Goal: Information Seeking & Learning: Check status

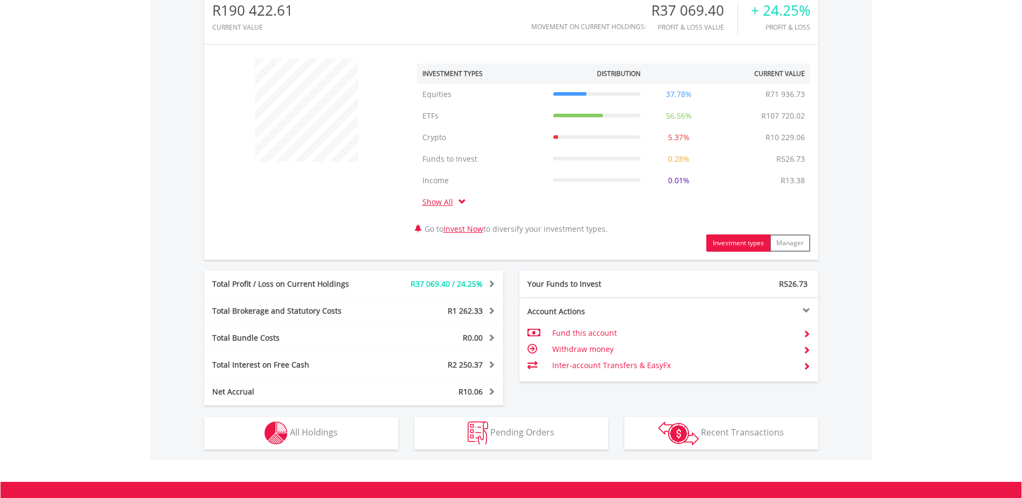
scroll to position [431, 0]
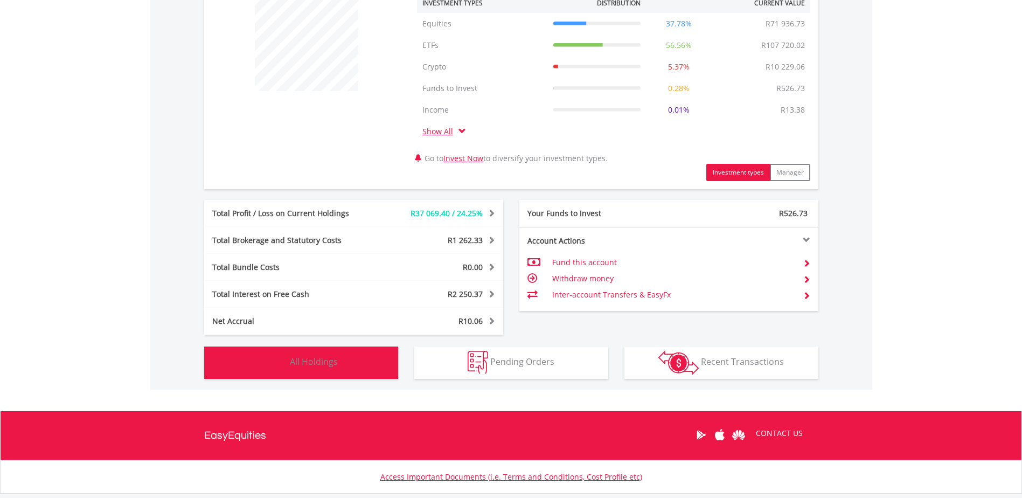
click at [362, 353] on button "Holdings All Holdings" at bounding box center [301, 362] width 194 height 32
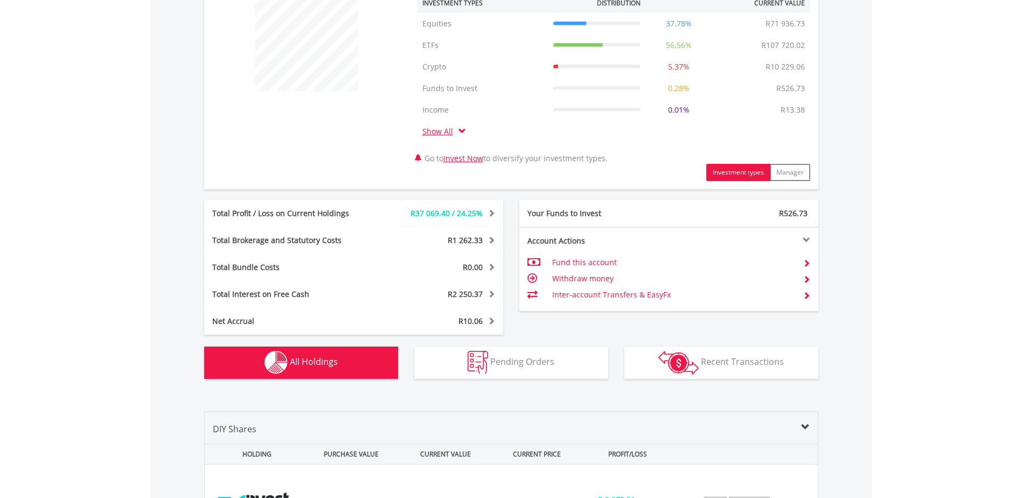
scroll to position [842, 0]
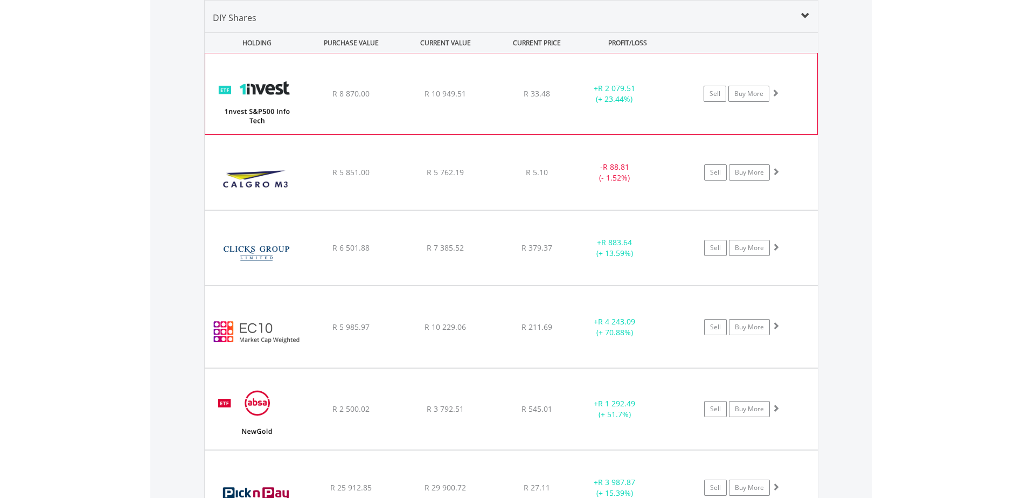
click at [596, 112] on div "﻿ 1nvest S&P500 Info Tech Index Feeder ETF R 8 870.00 R 10 949.51 R 33.48 + R 2…" at bounding box center [511, 93] width 612 height 81
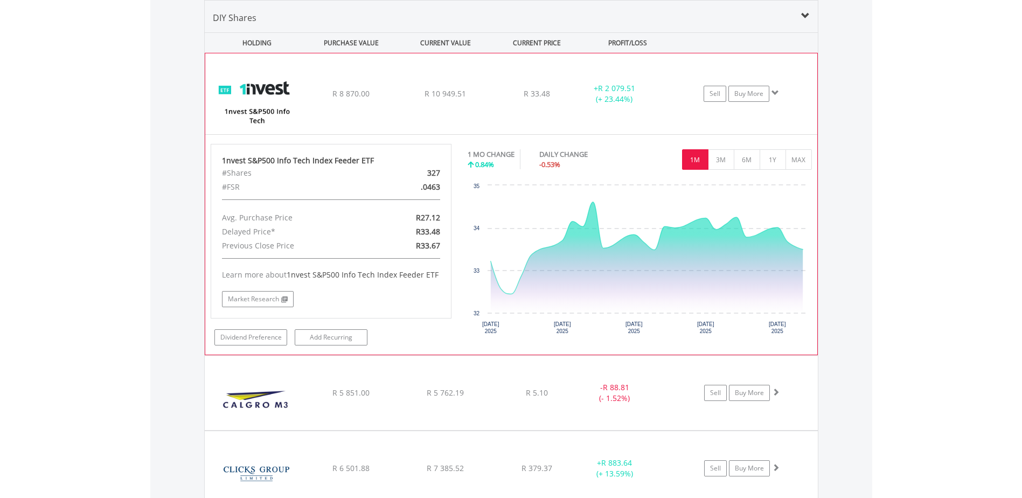
click at [596, 112] on div "﻿ 1nvest S&P500 Info Tech Index Feeder ETF R 8 870.00 R 10 949.51 R 33.48 + R 2…" at bounding box center [511, 93] width 612 height 81
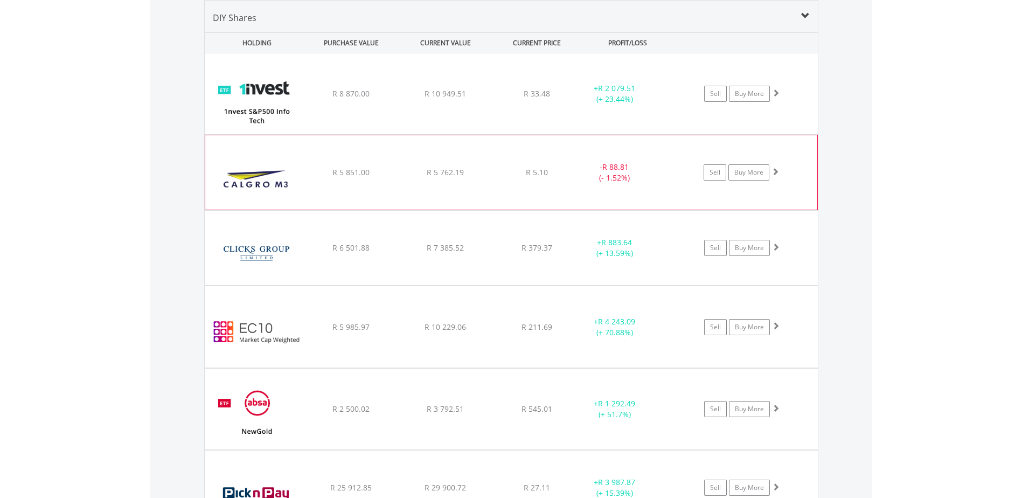
click at [584, 134] on div "﻿ Calgro M3 Holdings Limited R 5 851.00 R 5 762.19 R 5.10 - R 88.81 (- 1.52%) S…" at bounding box center [511, 93] width 613 height 81
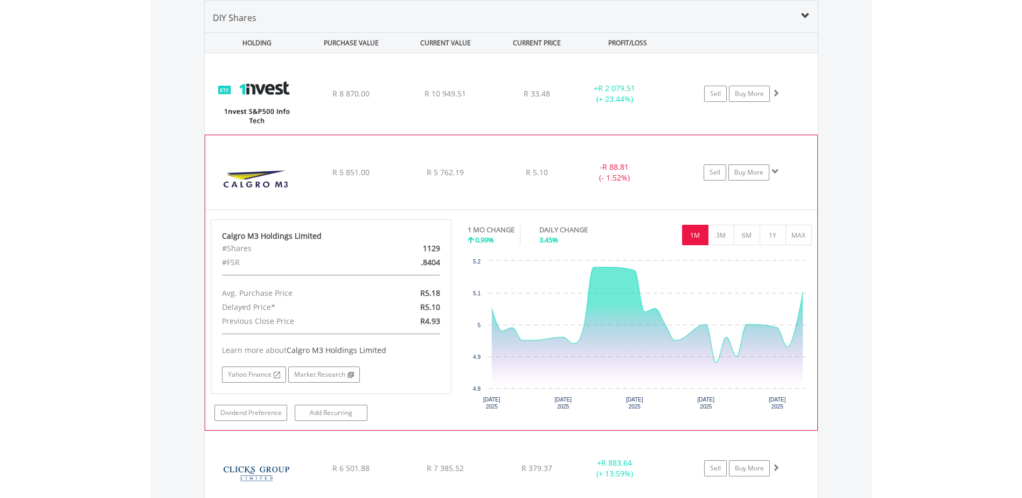
click at [584, 134] on div "﻿ Calgro M3 Holdings Limited R 5 851.00 R 5 762.19 R 5.10 - R 88.81 (- 1.52%) S…" at bounding box center [511, 93] width 613 height 81
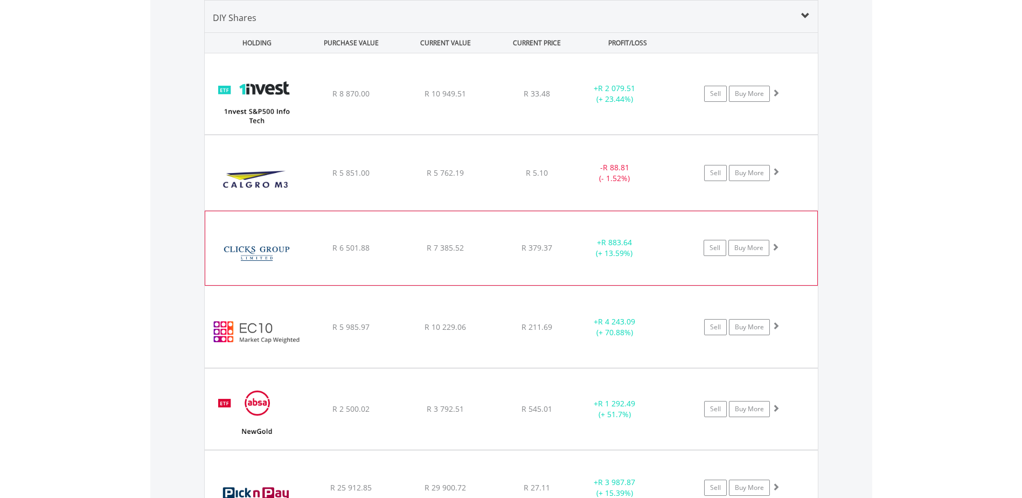
click at [587, 134] on div "﻿ Clicks Group Limited R 6 501.88 R 7 385.52 R 379.37 + R 883.64 (+ 13.59%) Sel…" at bounding box center [511, 93] width 613 height 81
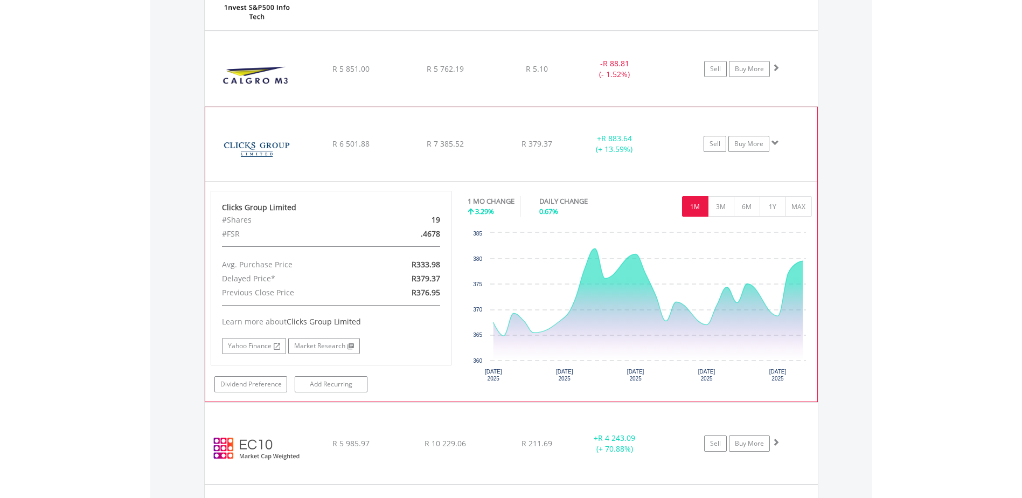
scroll to position [950, 0]
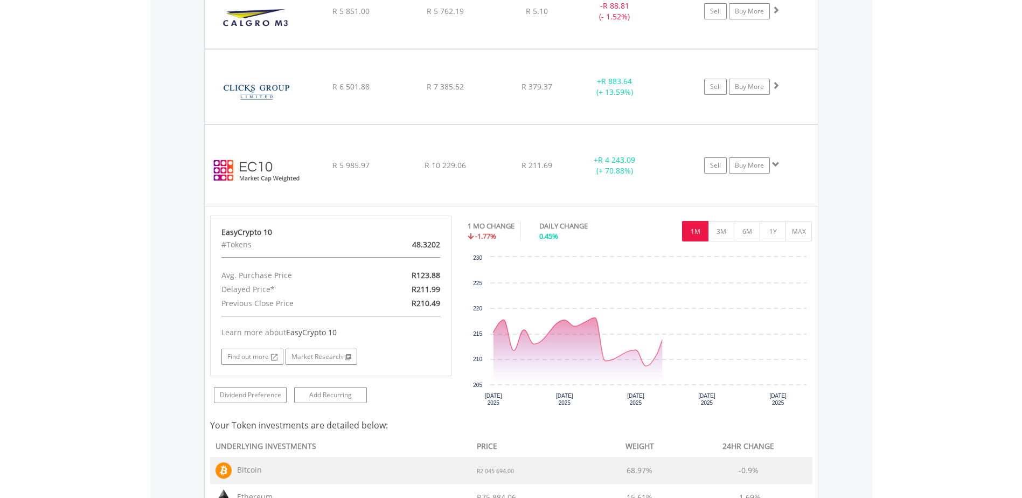
scroll to position [1058, 0]
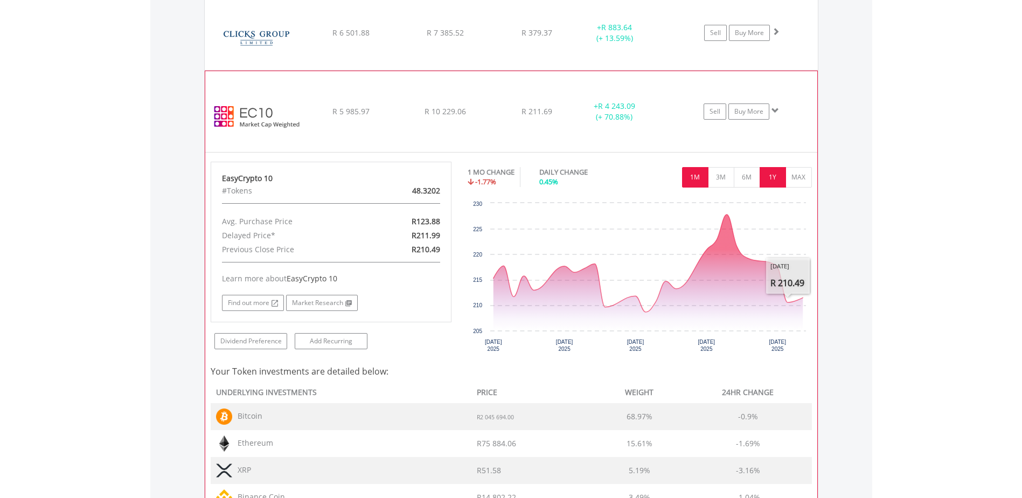
click at [775, 184] on button "1Y" at bounding box center [773, 177] width 26 height 20
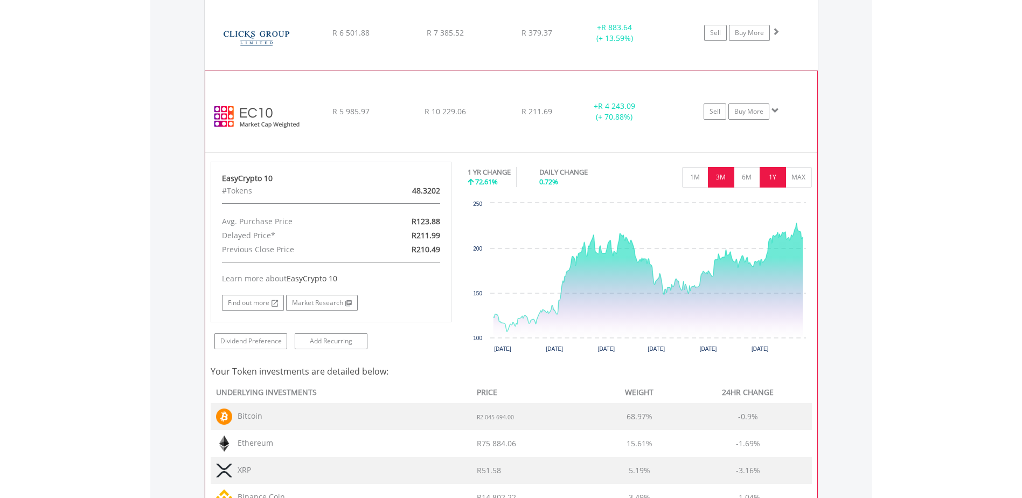
click at [724, 176] on button "3M" at bounding box center [721, 177] width 26 height 20
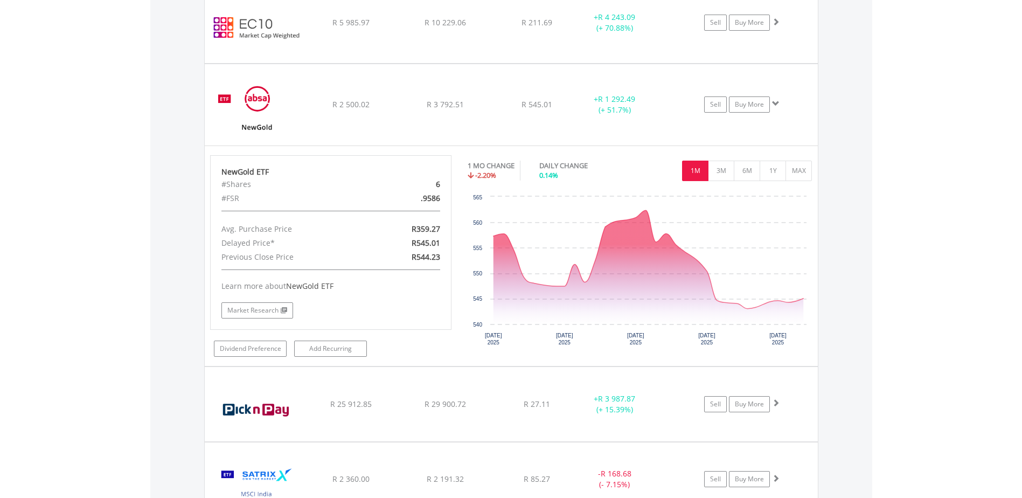
scroll to position [1165, 0]
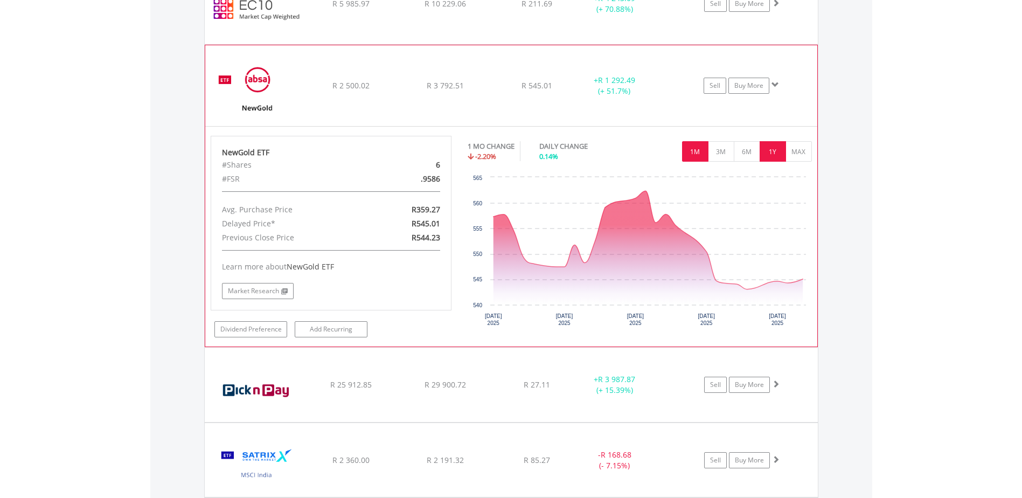
click at [774, 154] on button "1Y" at bounding box center [773, 151] width 26 height 20
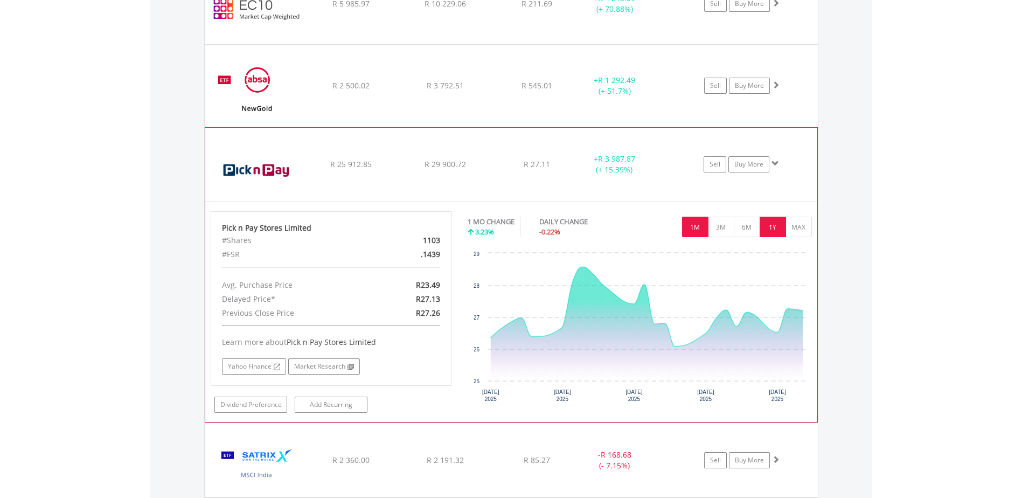
click at [772, 234] on button "1Y" at bounding box center [773, 227] width 26 height 20
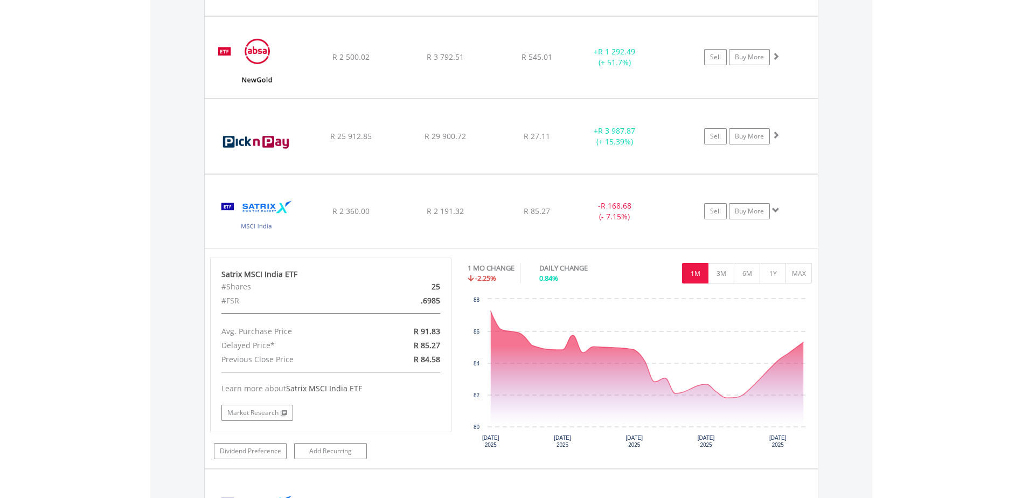
scroll to position [1219, 0]
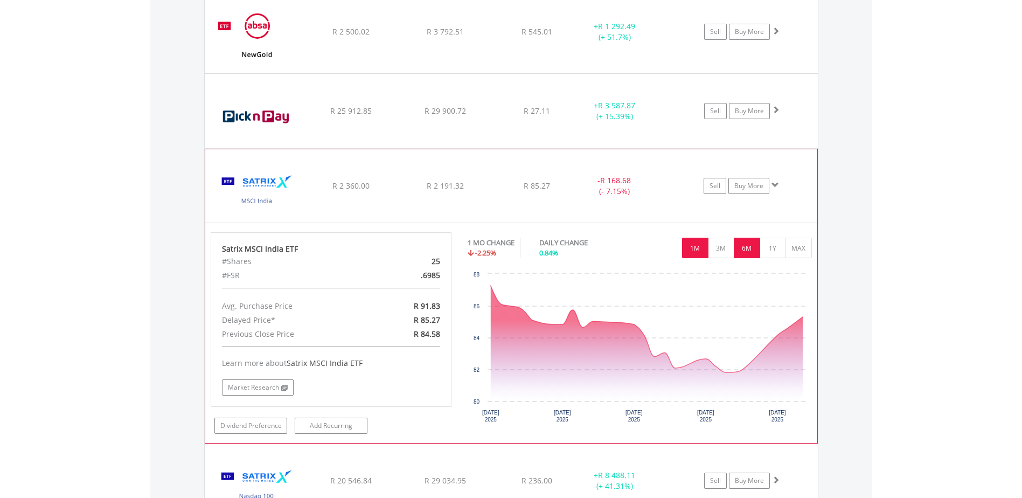
click at [749, 252] on button "6M" at bounding box center [747, 248] width 26 height 20
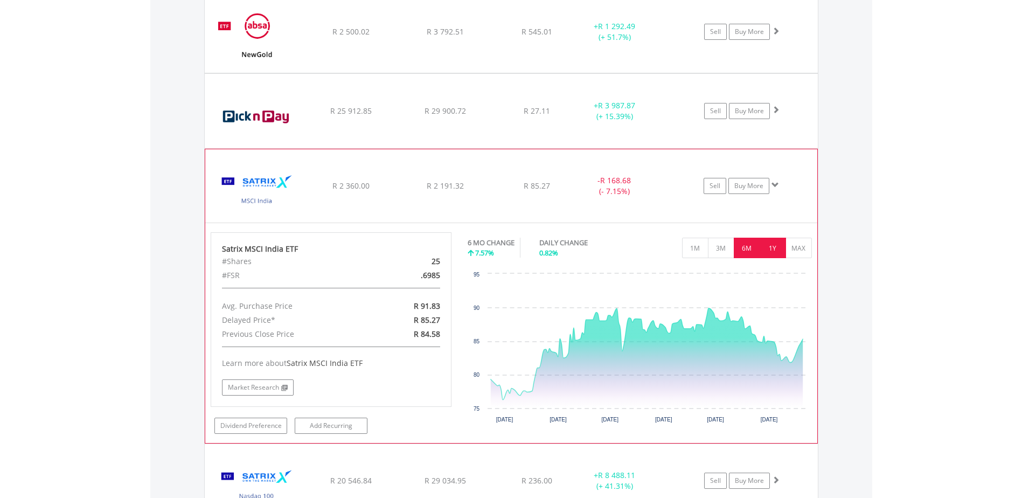
click at [781, 251] on button "1Y" at bounding box center [773, 248] width 26 height 20
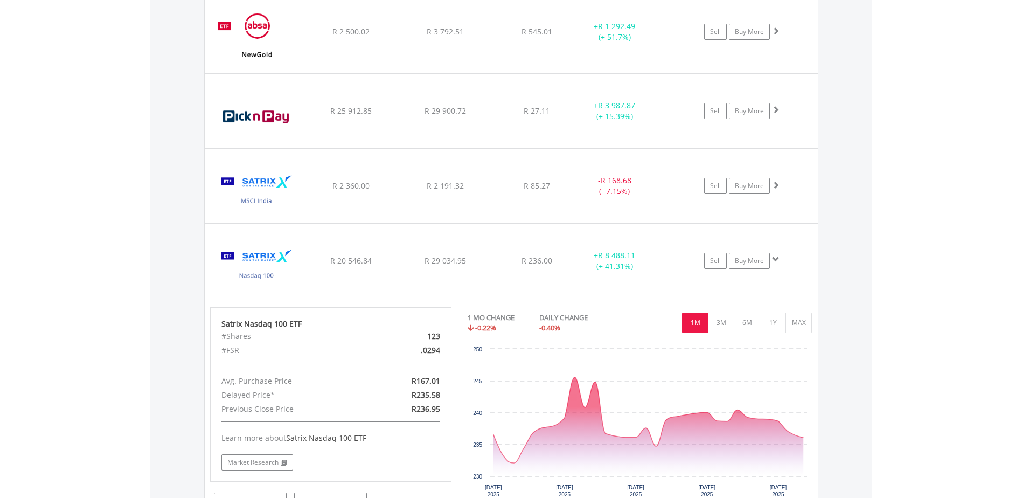
scroll to position [1273, 0]
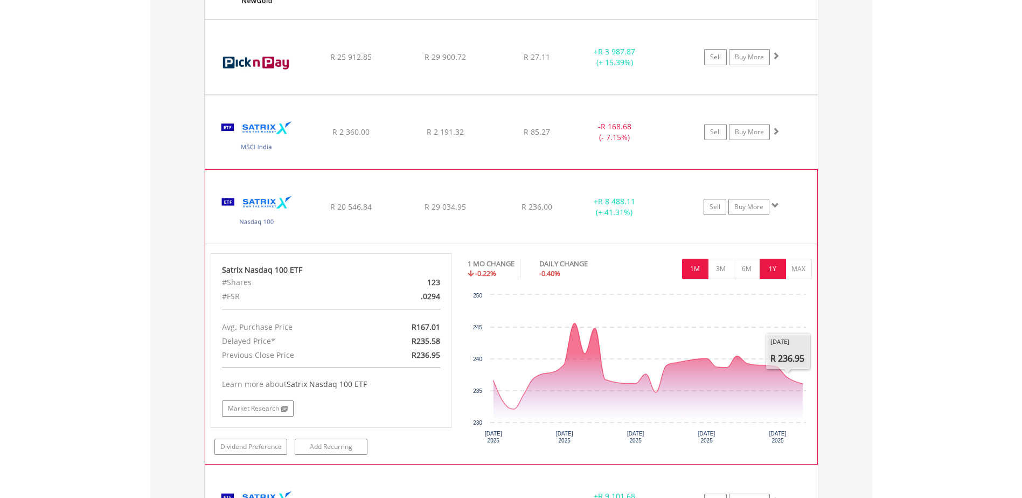
click at [777, 272] on button "1Y" at bounding box center [773, 269] width 26 height 20
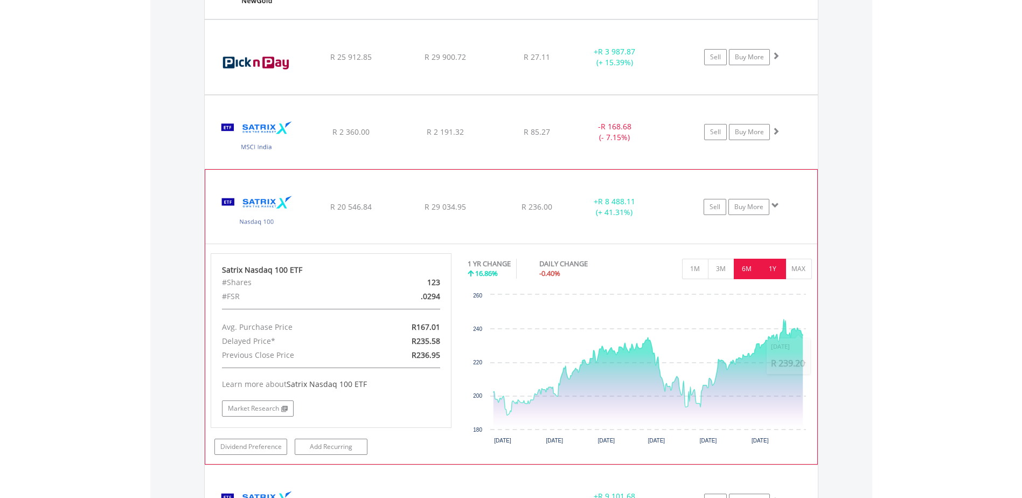
click at [746, 270] on button "6M" at bounding box center [747, 269] width 26 height 20
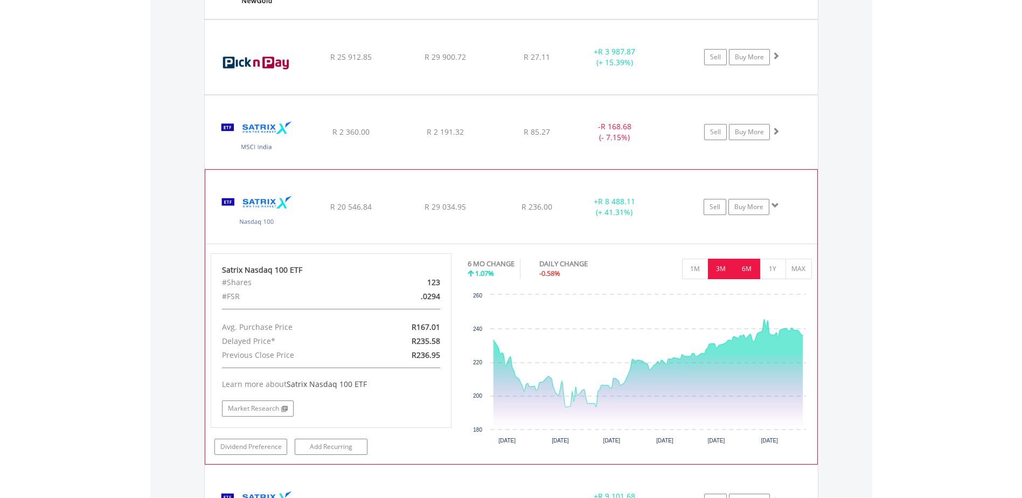
click at [721, 273] on button "3M" at bounding box center [721, 269] width 26 height 20
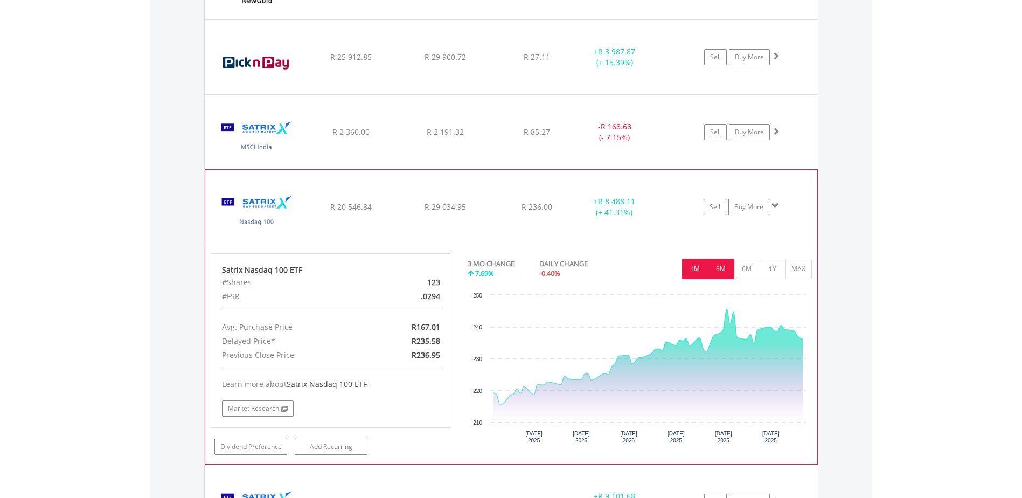
click at [698, 274] on button "1M" at bounding box center [695, 269] width 26 height 20
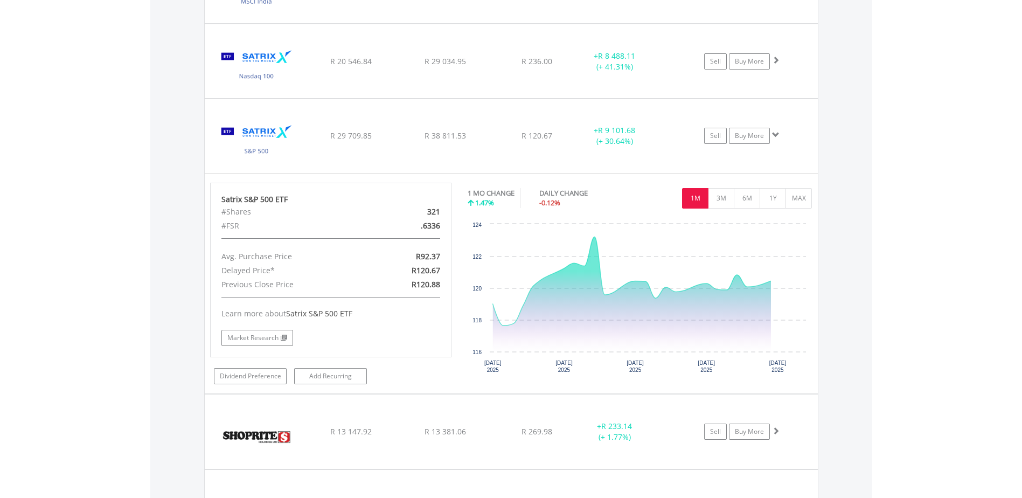
scroll to position [1435, 0]
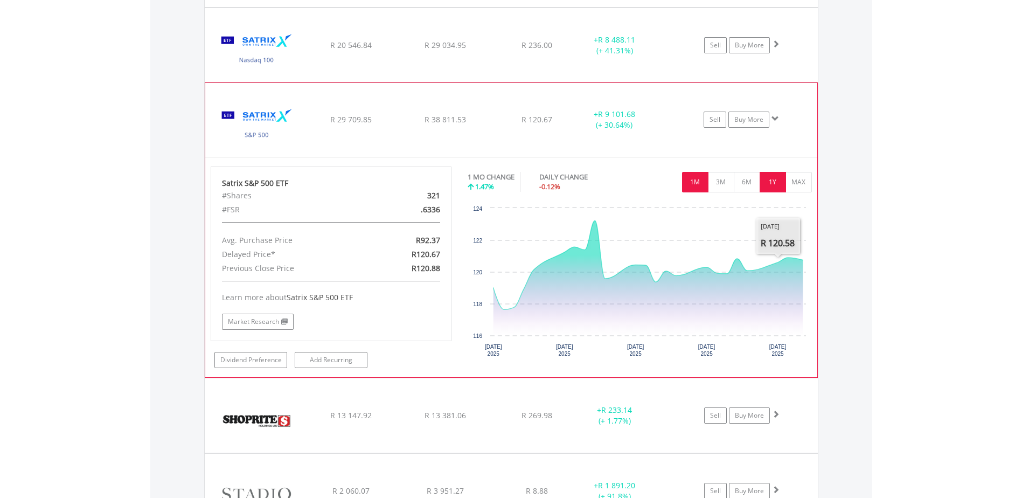
click at [779, 184] on button "1Y" at bounding box center [773, 182] width 26 height 20
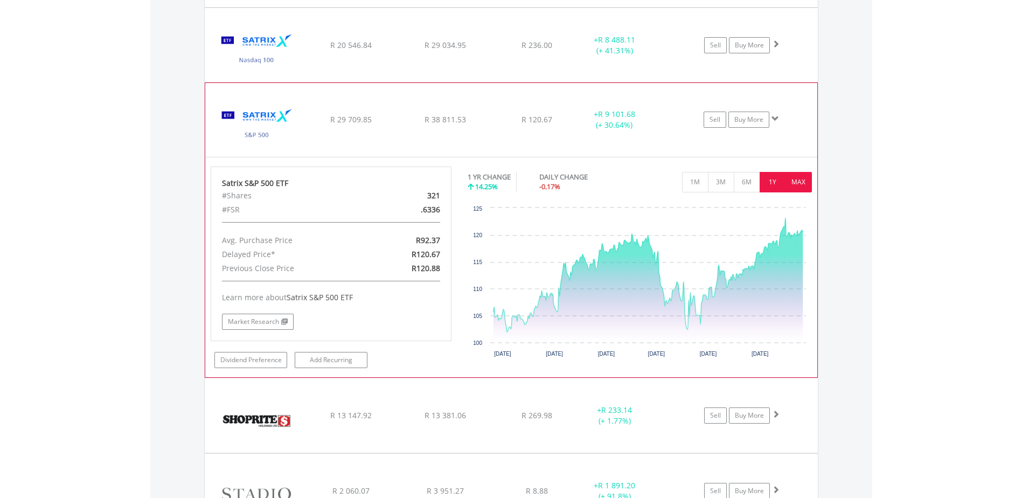
click at [803, 186] on button "MAX" at bounding box center [799, 182] width 26 height 20
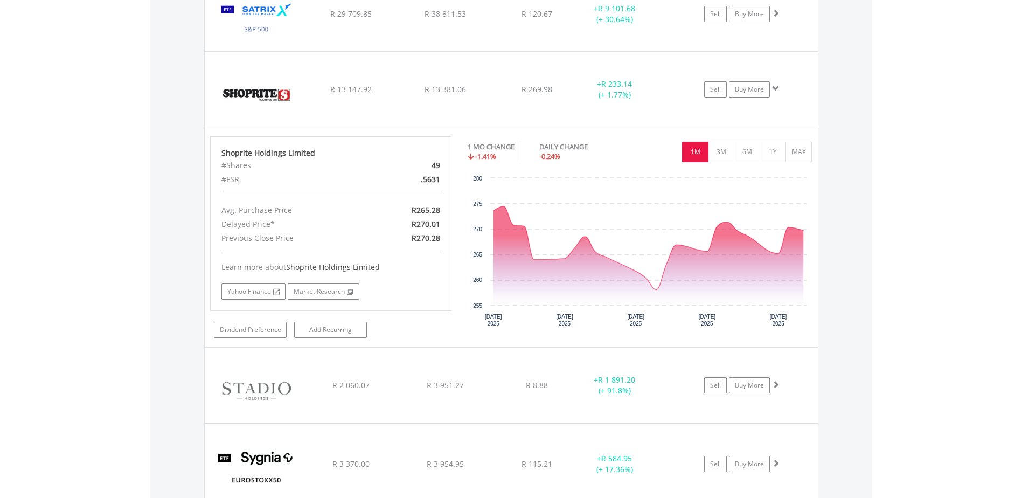
scroll to position [1543, 0]
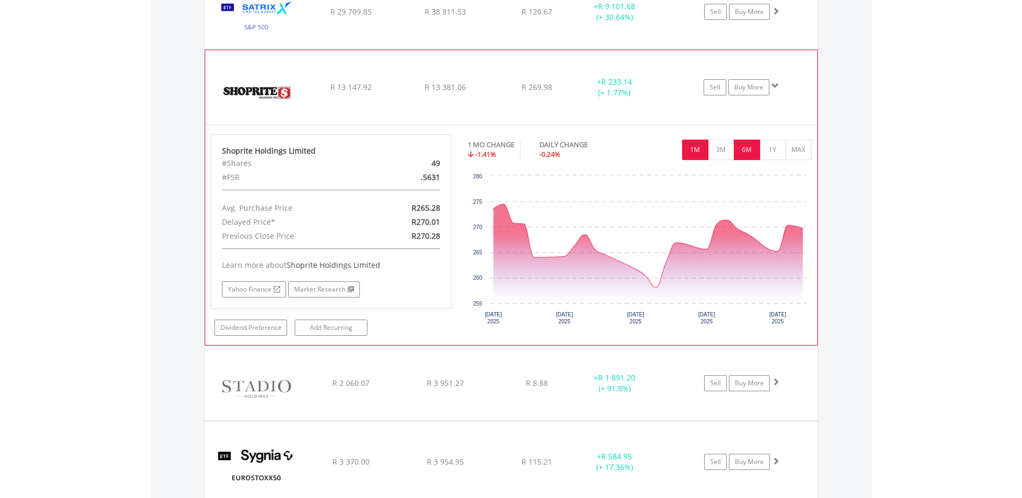
click at [752, 151] on button "6M" at bounding box center [747, 150] width 26 height 20
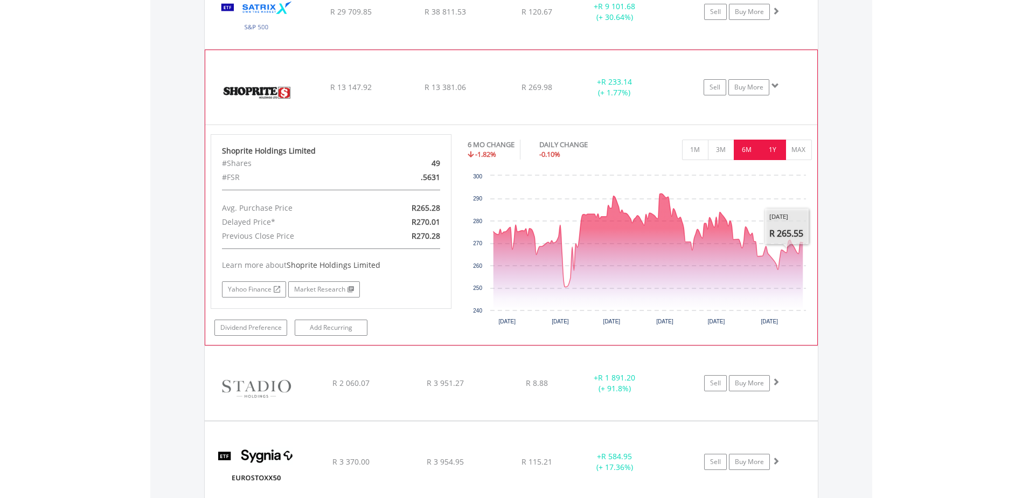
click at [775, 152] on button "1Y" at bounding box center [773, 150] width 26 height 20
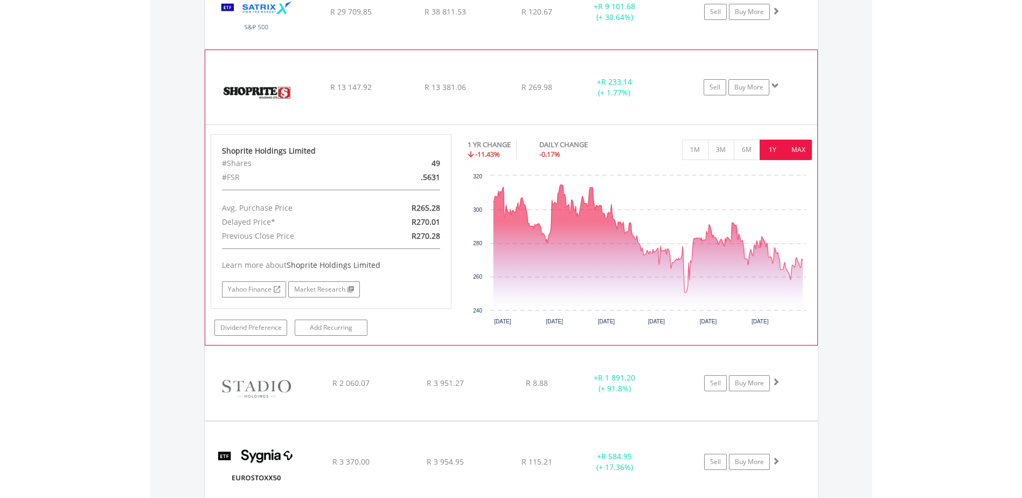
click at [805, 156] on button "MAX" at bounding box center [799, 150] width 26 height 20
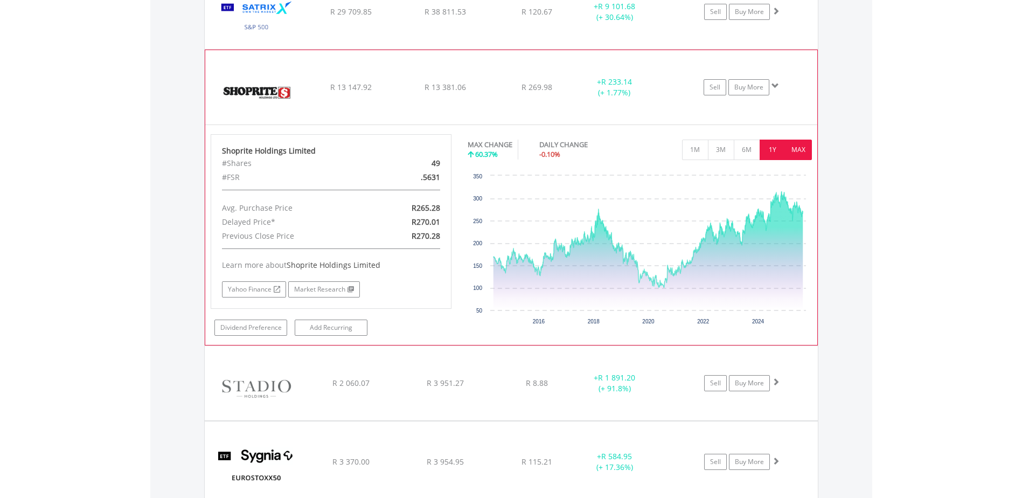
click at [774, 153] on button "1Y" at bounding box center [773, 150] width 26 height 20
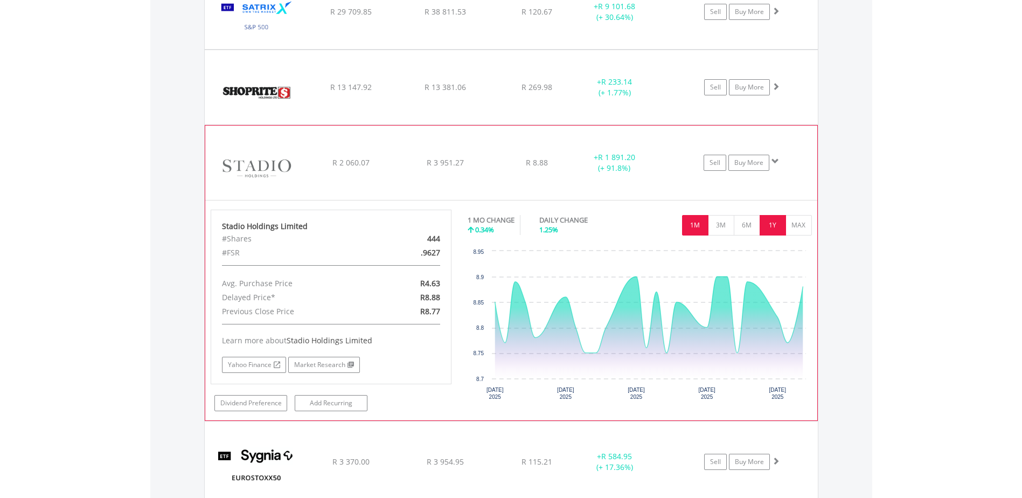
click at [781, 229] on button "1Y" at bounding box center [773, 225] width 26 height 20
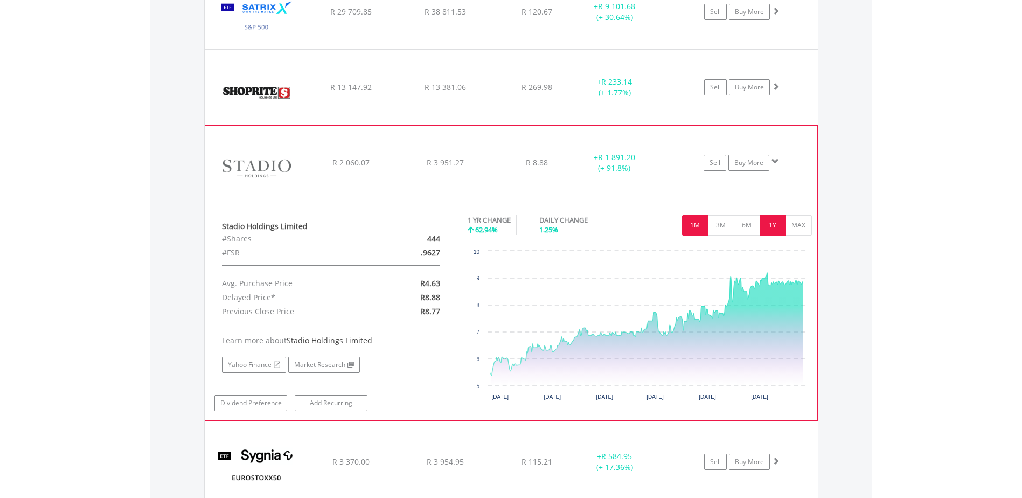
click at [704, 229] on button "1M" at bounding box center [695, 225] width 26 height 20
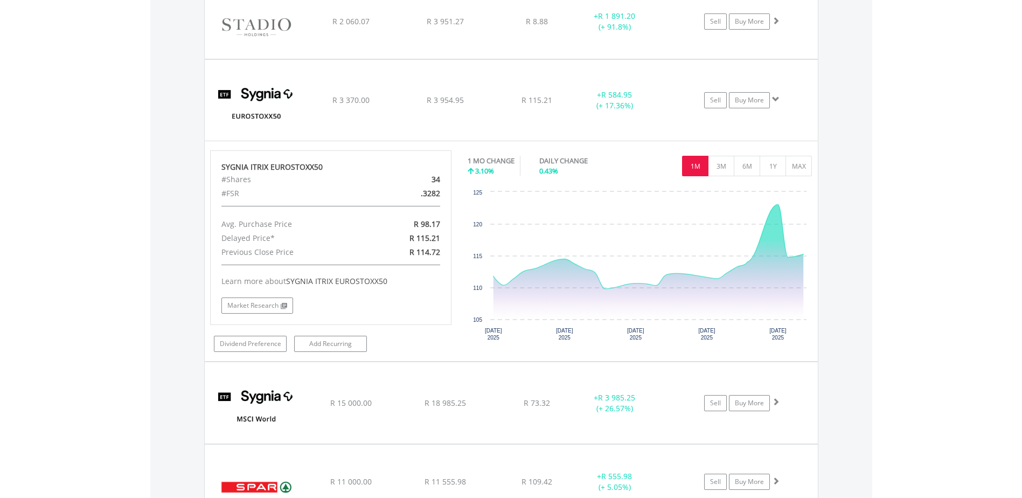
scroll to position [1650, 0]
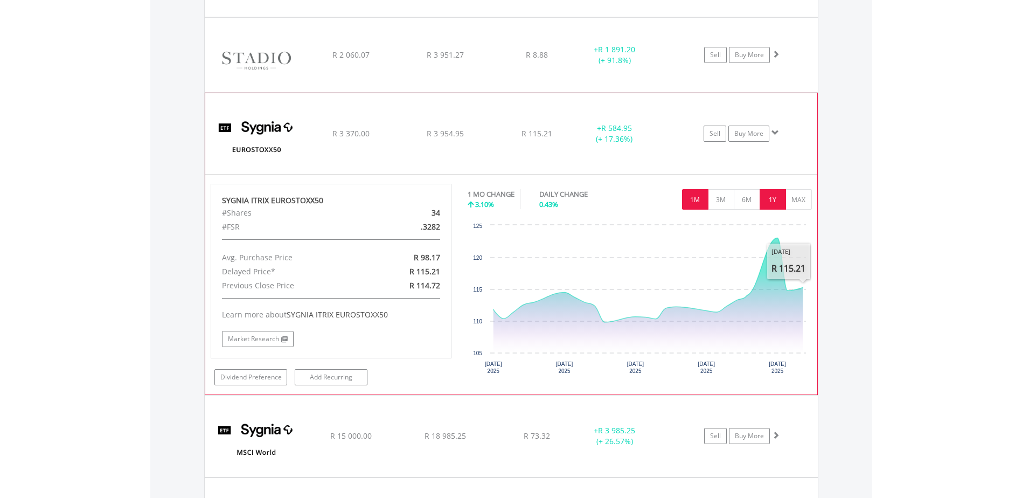
click at [778, 197] on button "1Y" at bounding box center [773, 199] width 26 height 20
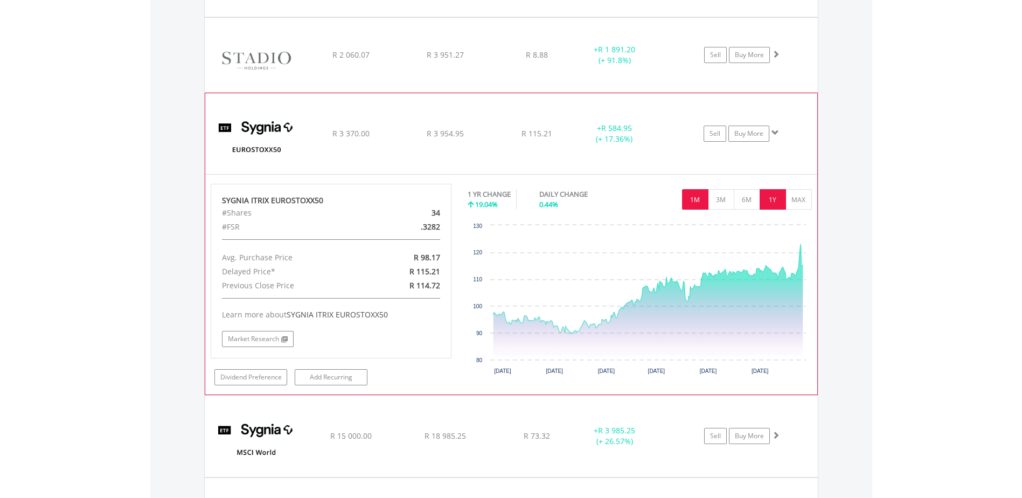
click at [701, 199] on button "1M" at bounding box center [695, 199] width 26 height 20
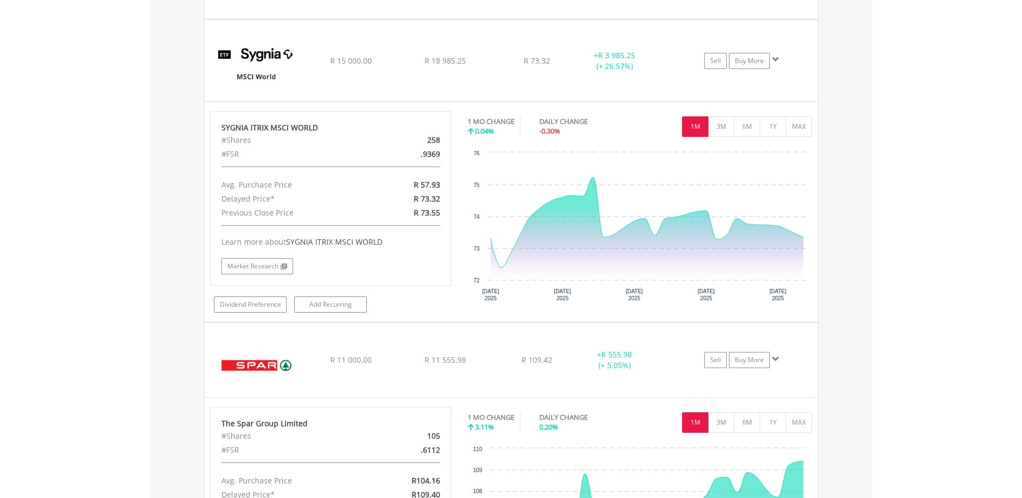
scroll to position [1812, 0]
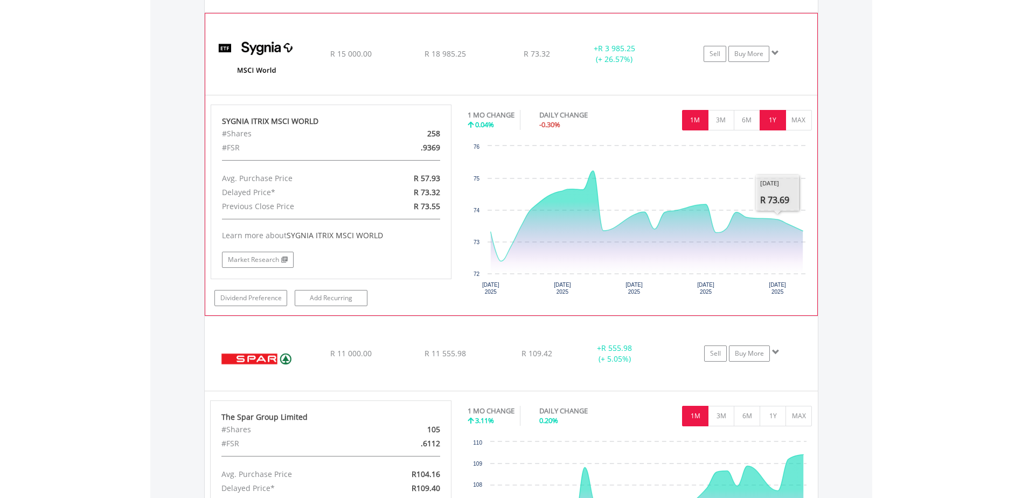
click at [766, 115] on button "1Y" at bounding box center [773, 120] width 26 height 20
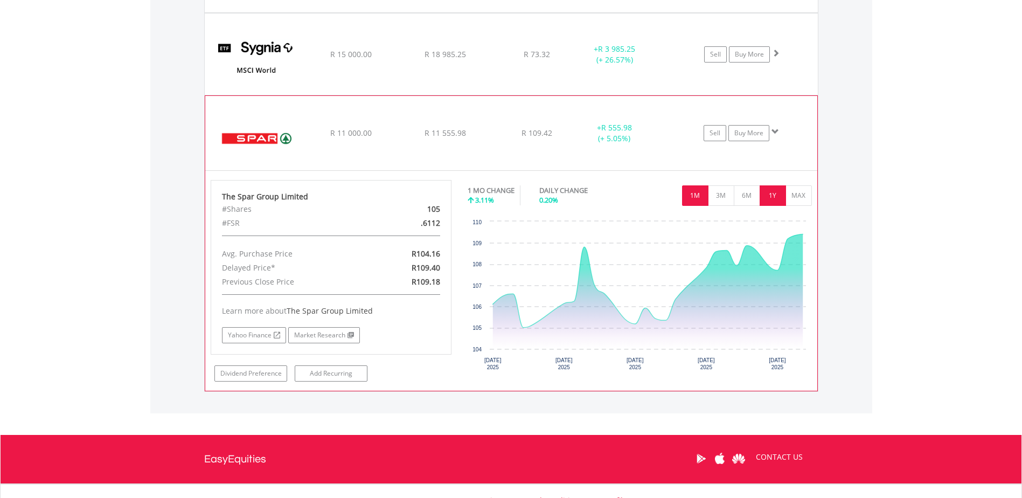
click at [777, 196] on button "1Y" at bounding box center [773, 195] width 26 height 20
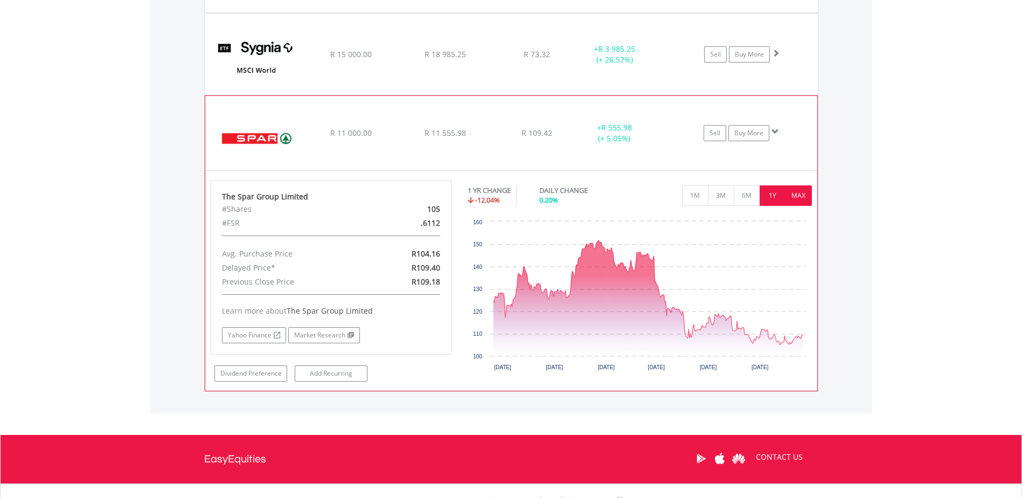
click at [796, 194] on button "MAX" at bounding box center [799, 195] width 26 height 20
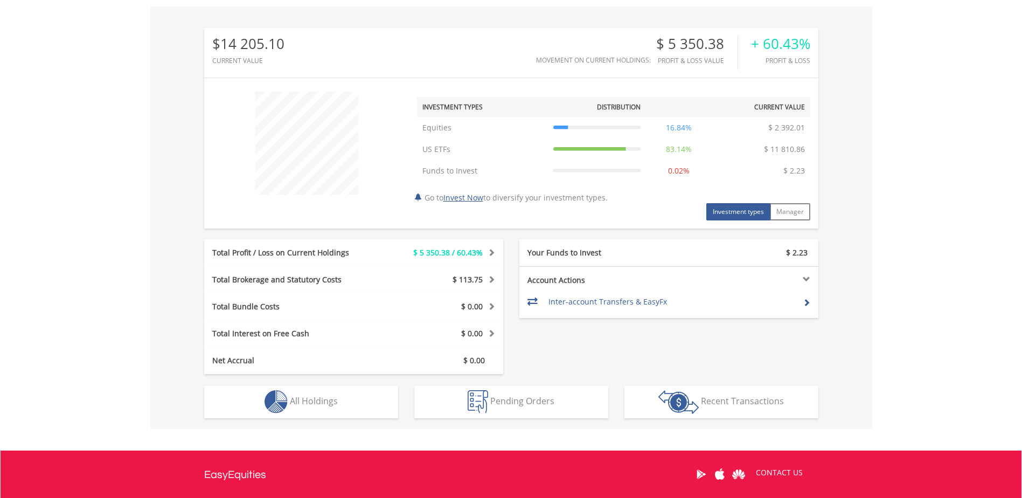
scroll to position [431, 0]
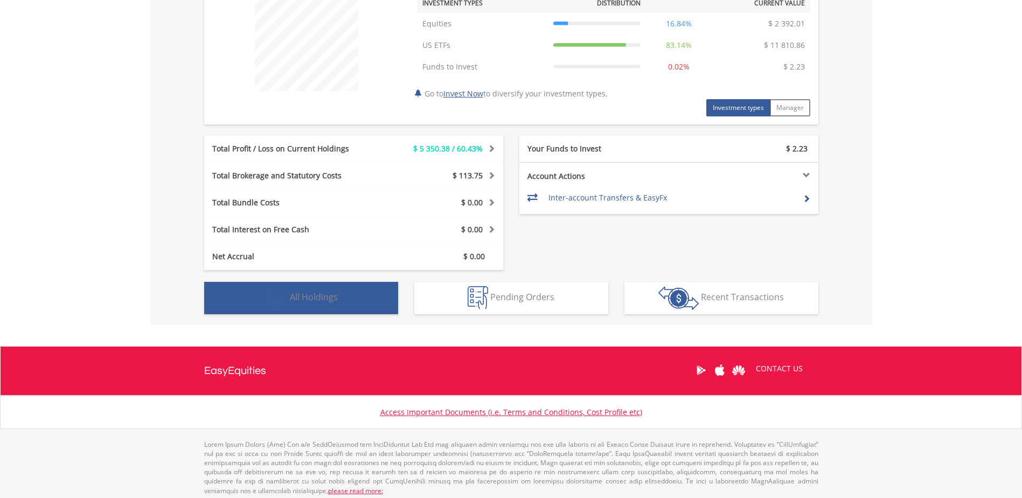
click at [388, 294] on button "Holdings All Holdings" at bounding box center [301, 298] width 194 height 32
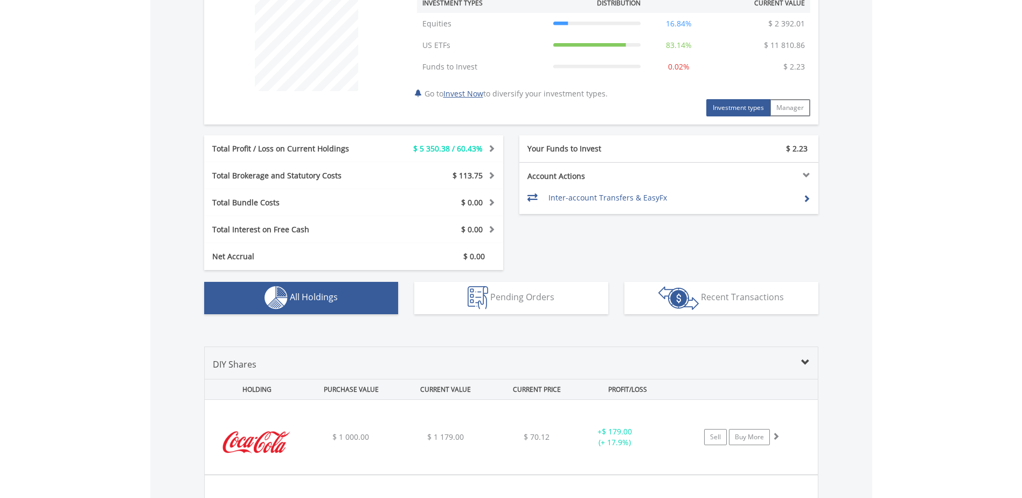
scroll to position [777, 0]
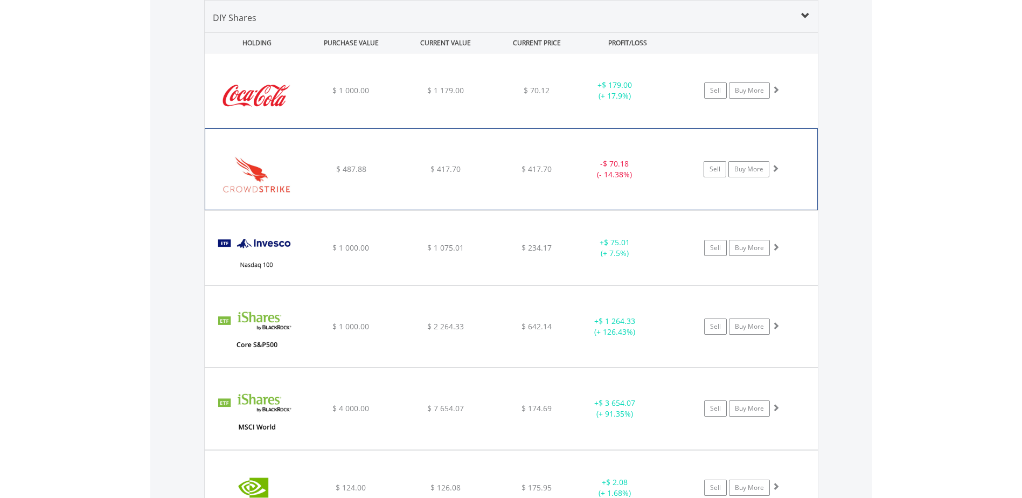
click at [776, 128] on div "﻿ Crowdstrike Holdings Inc $ 487.88 $ 417.70 $ 417.70 - $ 70.18 (- 14.38%) Sell…" at bounding box center [511, 90] width 613 height 74
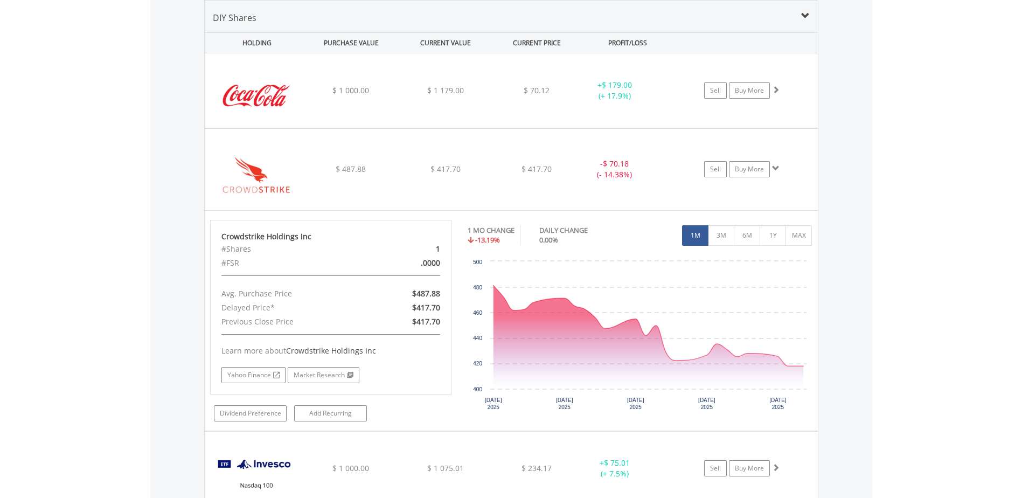
scroll to position [831, 0]
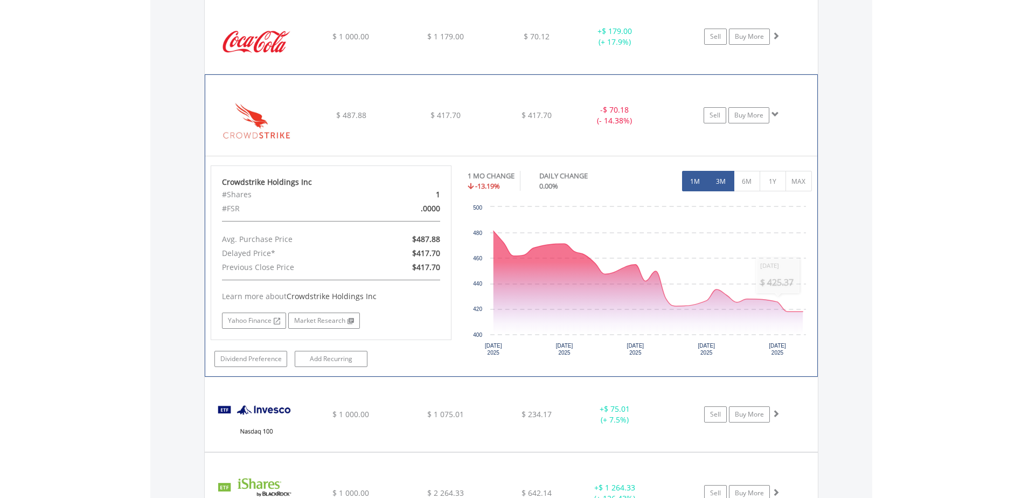
click at [726, 179] on button "3M" at bounding box center [721, 181] width 26 height 20
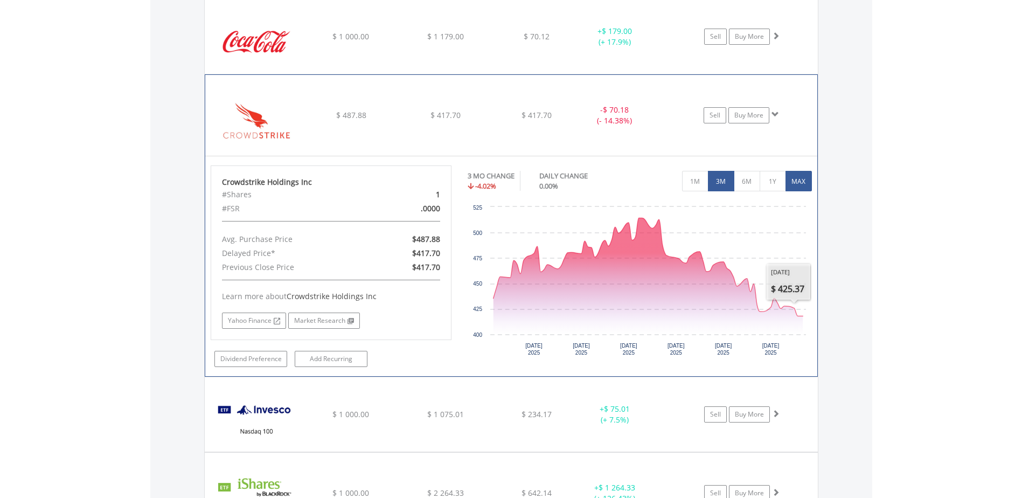
click at [799, 187] on button "MAX" at bounding box center [799, 181] width 26 height 20
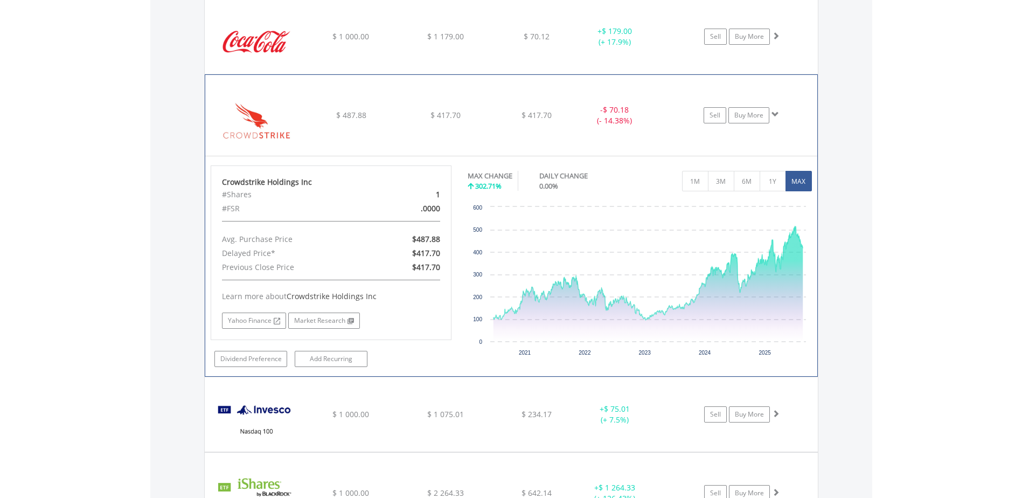
click at [752, 74] on div "﻿ Crowdstrike Holdings Inc $ 487.88 $ 417.70 $ 417.70 - $ 70.18 (- 14.38%) Sell…" at bounding box center [511, 36] width 613 height 74
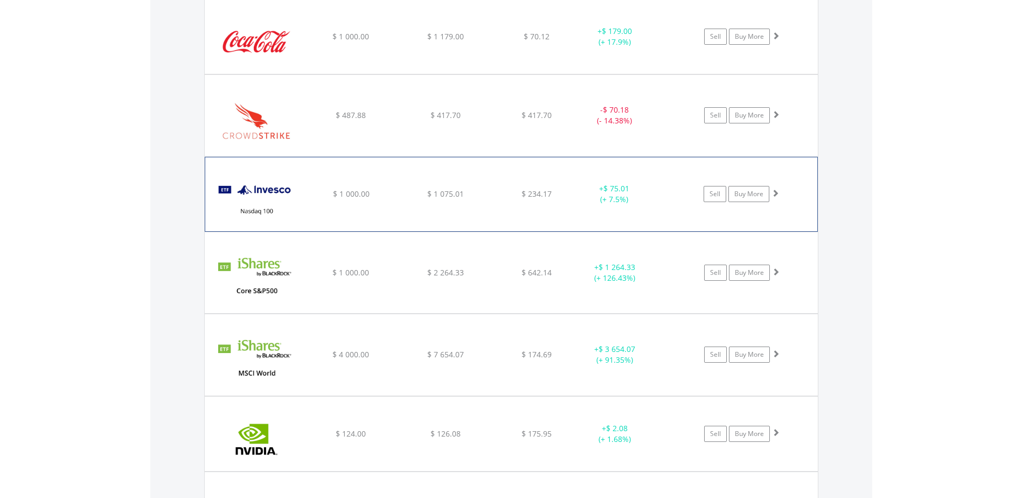
click at [764, 74] on div "﻿ Invesco Nasdaq 100 ETF $ 1 000.00 $ 1 075.01 $ 234.17 + $ 75.01 (+ 7.5%) Sell…" at bounding box center [511, 36] width 613 height 74
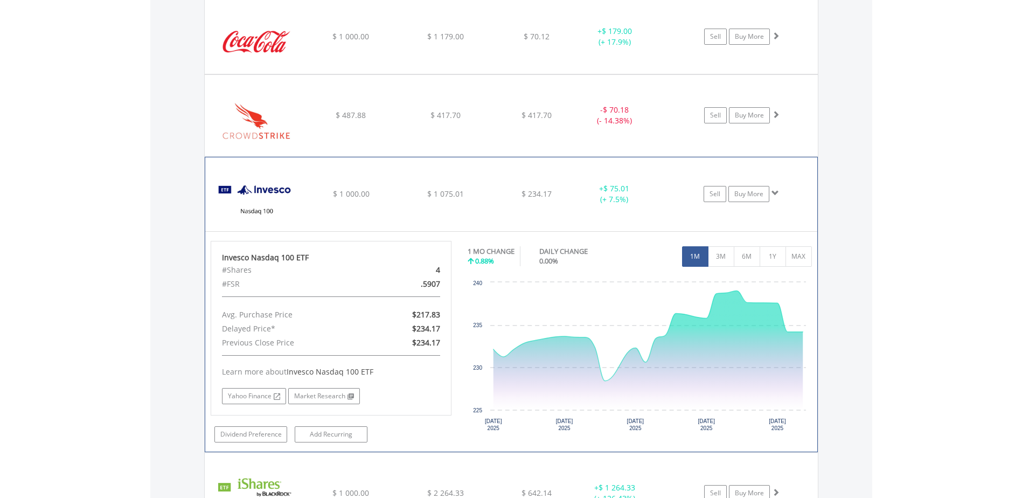
click at [764, 74] on div "﻿ Invesco Nasdaq 100 ETF $ 1 000.00 $ 1 075.01 $ 234.17 + $ 75.01 (+ 7.5%) Sell…" at bounding box center [511, 36] width 613 height 74
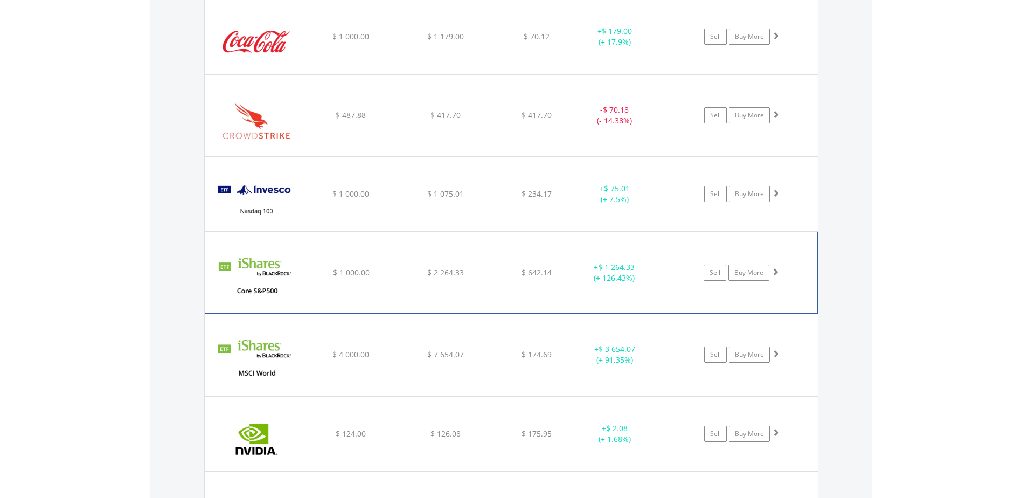
click at [765, 74] on div "﻿ iShares Core S&P 500 ETF $ 1 000.00 $ 2 264.33 $ 642.14 + $ 1 264.33 (+ 126.4…" at bounding box center [511, 36] width 613 height 74
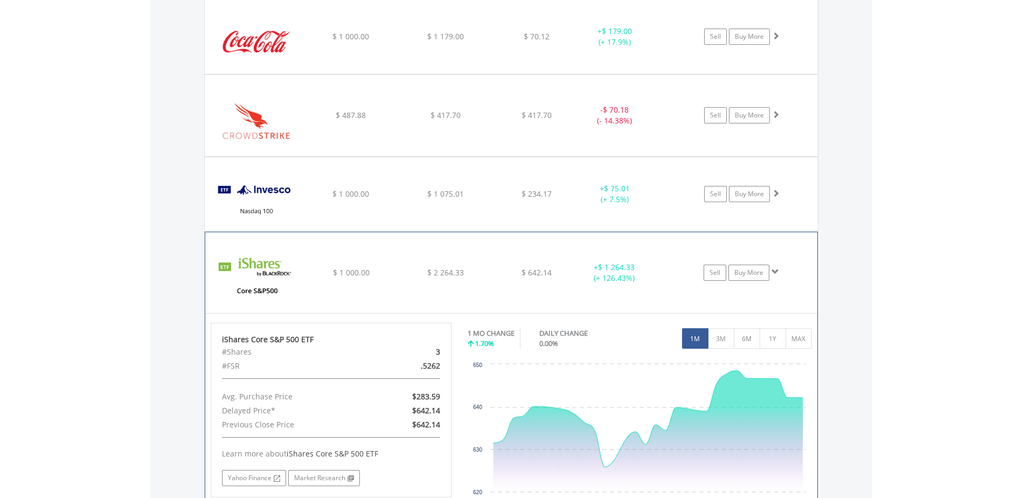
click at [759, 74] on div "﻿ iShares Core S&P 500 ETF $ 1 000.00 $ 2 264.33 $ 642.14 + $ 1 264.33 (+ 126.4…" at bounding box center [511, 36] width 613 height 74
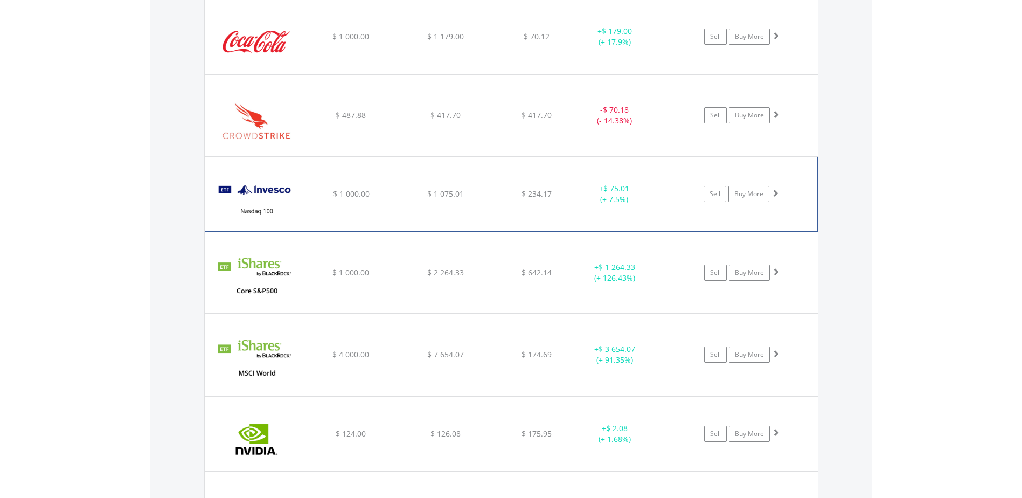
click at [762, 74] on div "﻿ Invesco Nasdaq 100 ETF $ 1 000.00 $ 1 075.01 $ 234.17 + $ 75.01 (+ 7.5%) Sell…" at bounding box center [511, 36] width 613 height 74
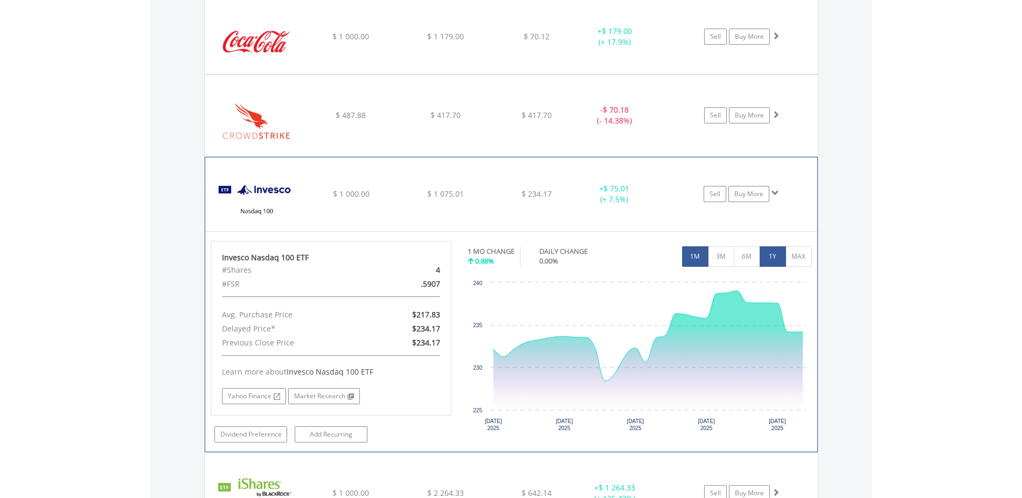
click at [774, 255] on button "1Y" at bounding box center [773, 256] width 26 height 20
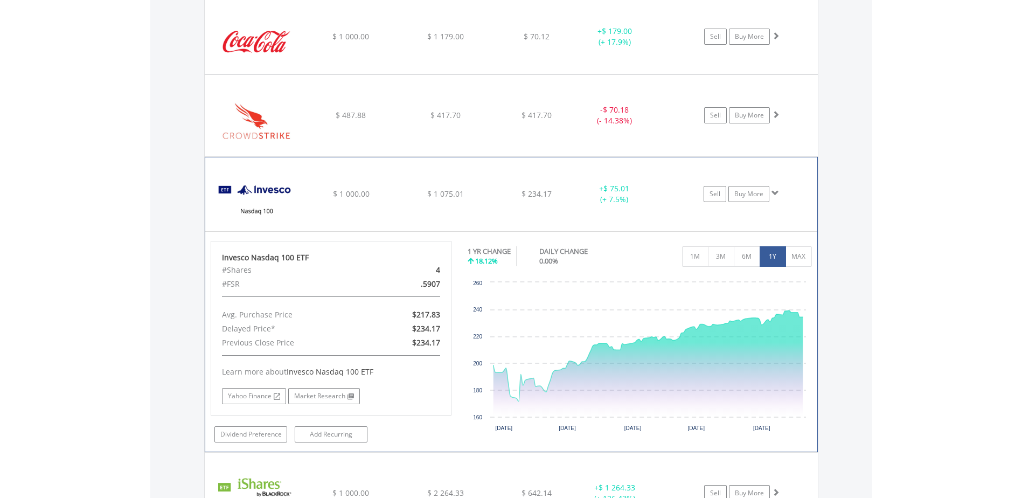
click at [780, 74] on div "﻿ Invesco Nasdaq 100 ETF $ 1 000.00 $ 1 075.01 $ 234.17 + $ 75.01 (+ 7.5%) Sell…" at bounding box center [511, 36] width 613 height 74
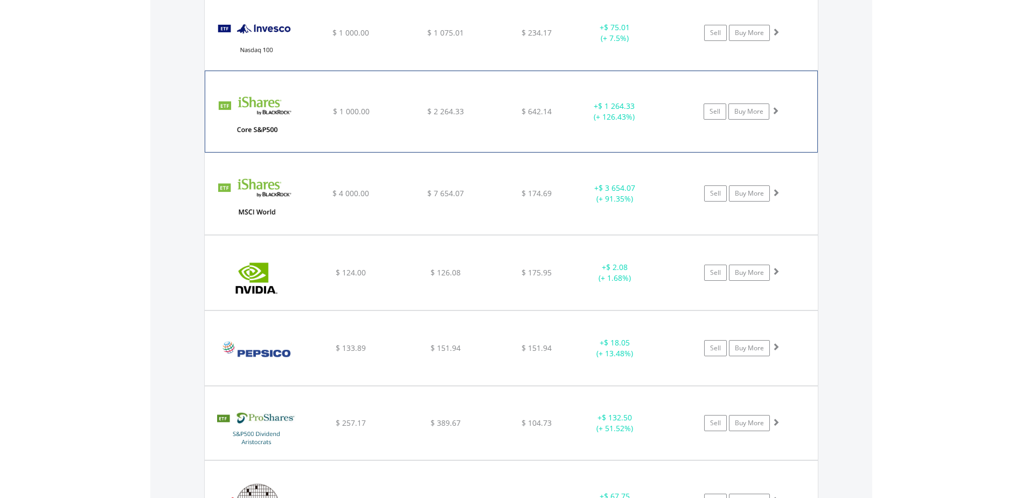
scroll to position [993, 0]
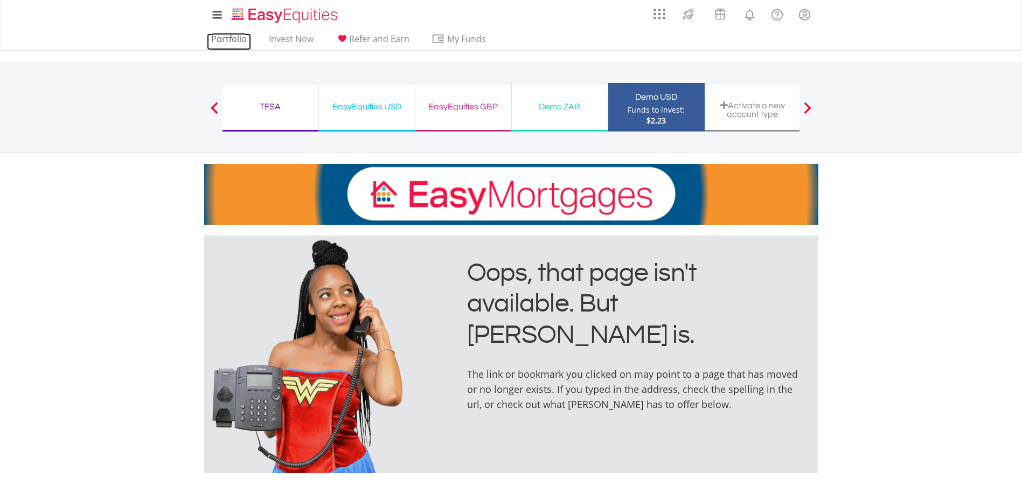
click at [235, 36] on link "Portfolio" at bounding box center [229, 41] width 44 height 17
